Goal: Task Accomplishment & Management: Use online tool/utility

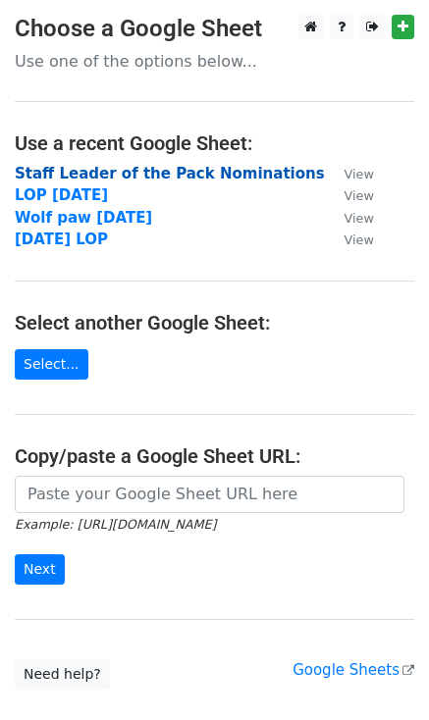
click at [79, 172] on strong "Staff Leader of the Pack Nominations" at bounding box center [170, 174] width 310 height 18
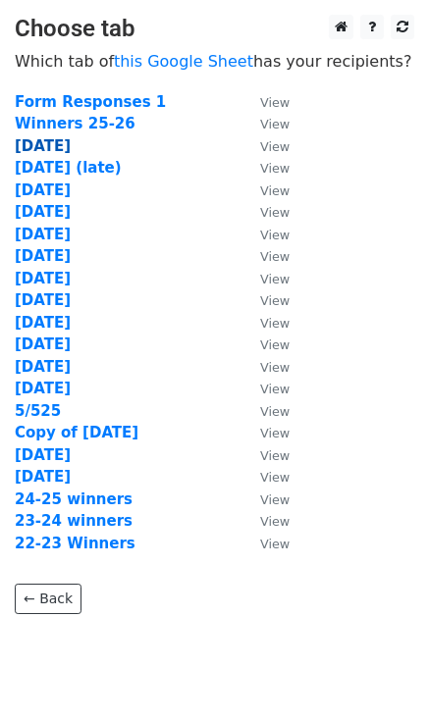
click at [47, 150] on strong "10/3/25" at bounding box center [43, 146] width 56 height 18
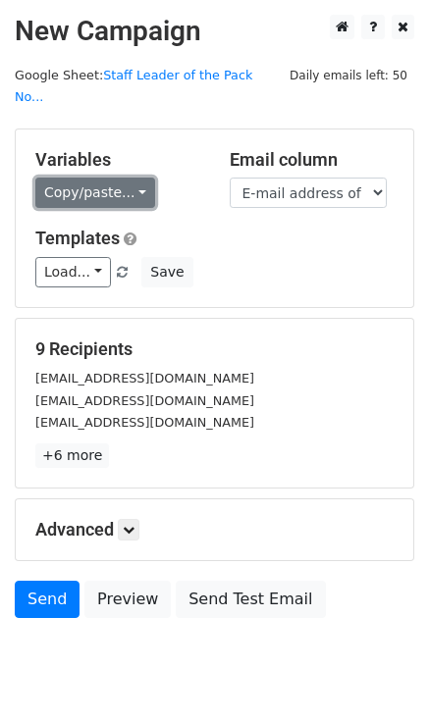
click at [136, 178] on link "Copy/paste..." at bounding box center [95, 193] width 120 height 30
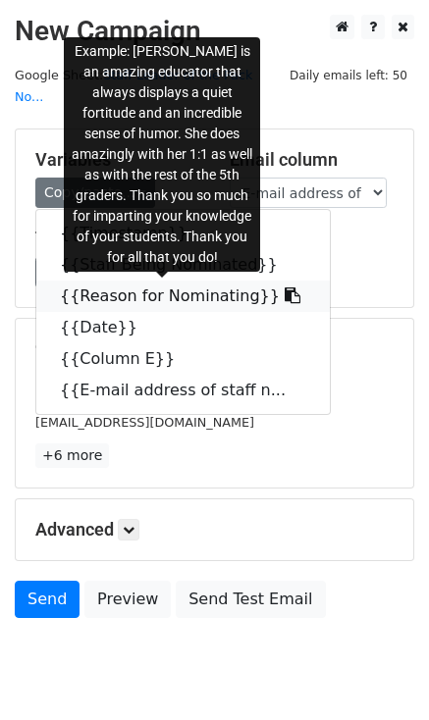
click at [285, 288] on icon at bounding box center [293, 296] width 16 height 16
